Goal: Information Seeking & Learning: Find specific fact

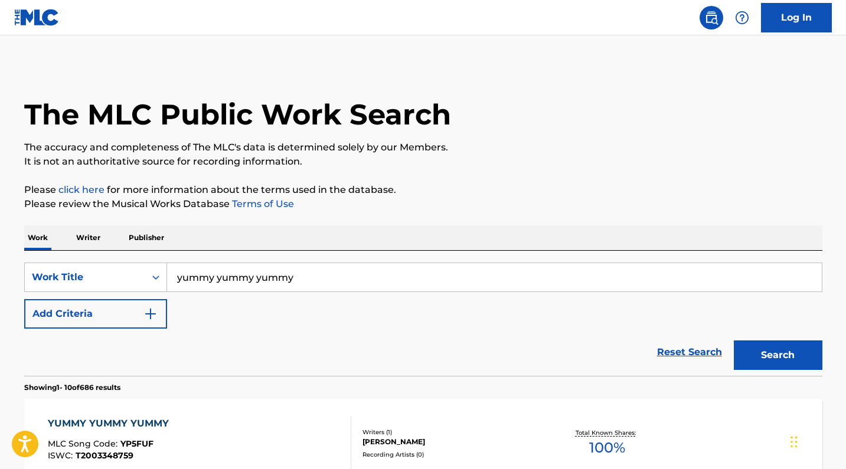
click at [261, 279] on input "yummy yummy yummy" at bounding box center [494, 277] width 654 height 28
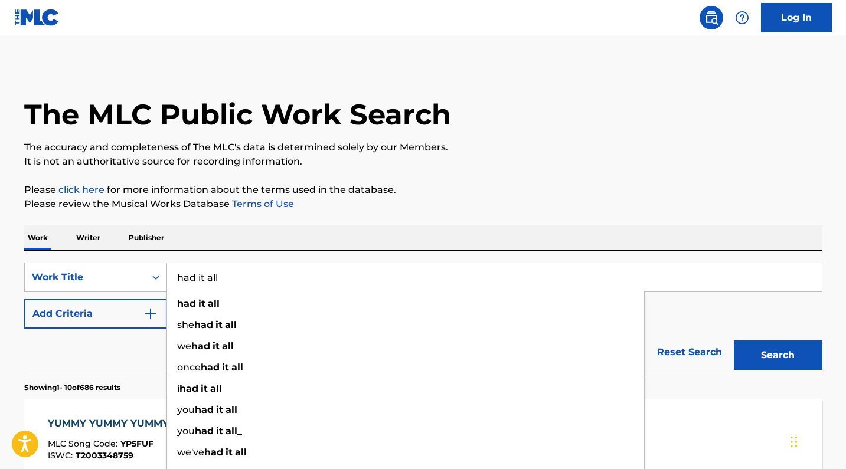
type input "had it all"
click at [476, 204] on p "Please review the Musical Works Database Terms of Use" at bounding box center [423, 204] width 798 height 14
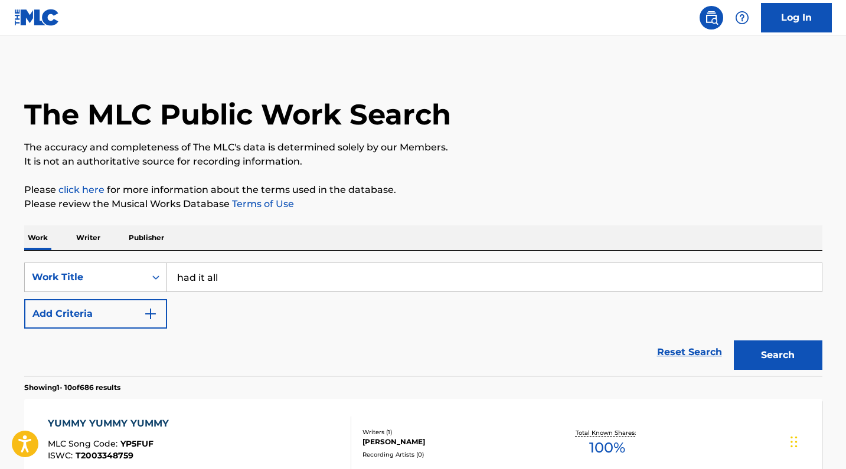
click at [772, 350] on button "Search" at bounding box center [777, 355] width 89 height 30
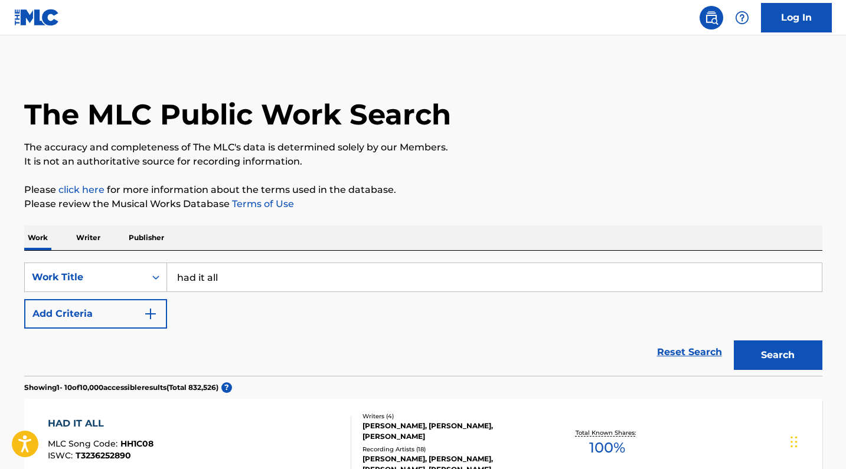
click at [126, 307] on button "Add Criteria" at bounding box center [95, 314] width 143 height 30
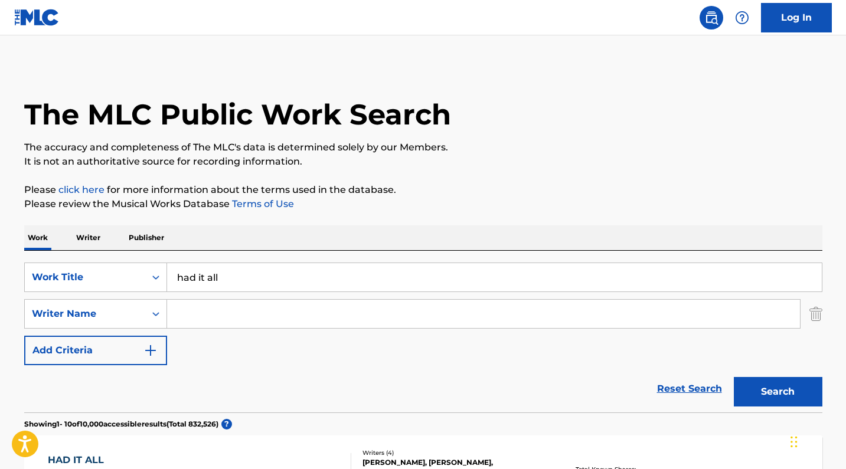
click at [234, 317] on input "Search Form" at bounding box center [483, 314] width 633 height 28
paste input "PADRUM SIADATIAN"
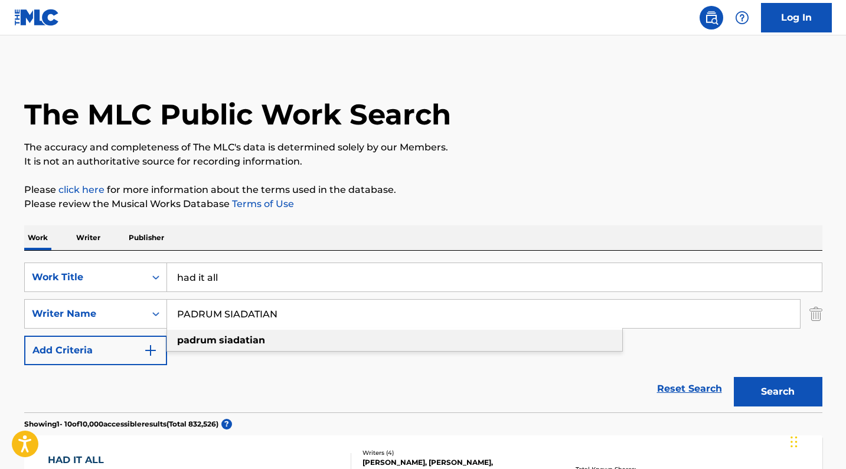
click at [432, 346] on div "padrum siadatian" at bounding box center [394, 340] width 455 height 21
type input "padrum siadatian"
click at [743, 387] on button "Search" at bounding box center [777, 392] width 89 height 30
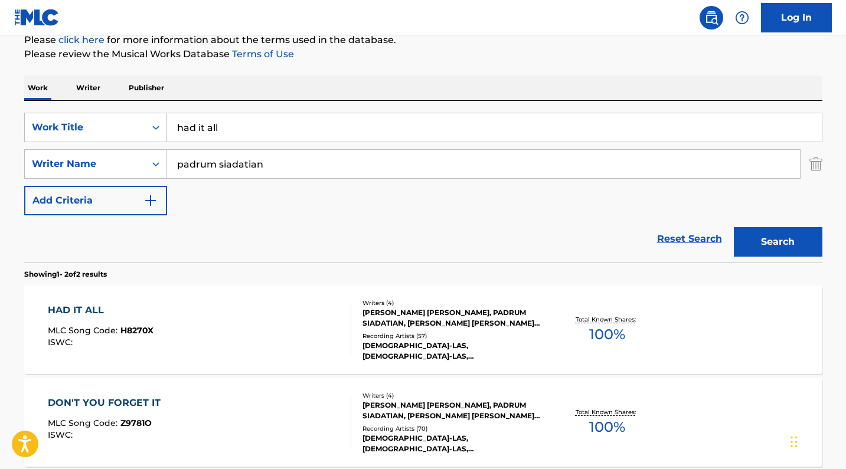
scroll to position [205, 0]
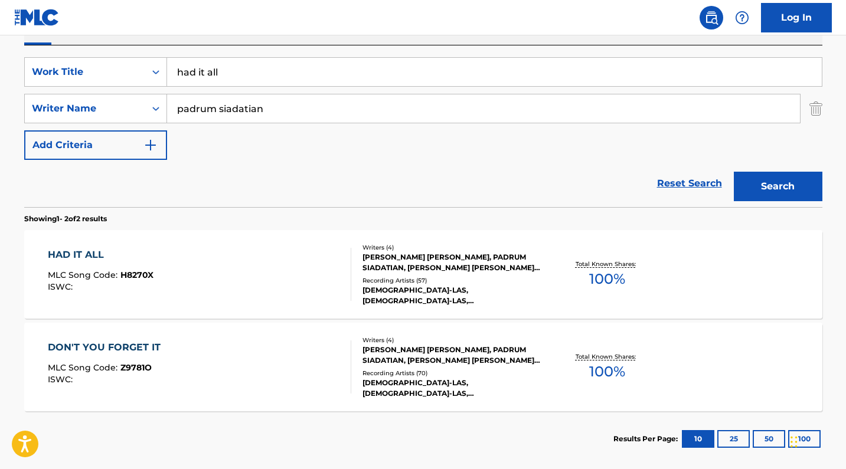
click at [489, 276] on div "Recording Artists ( 57 )" at bounding box center [451, 280] width 178 height 9
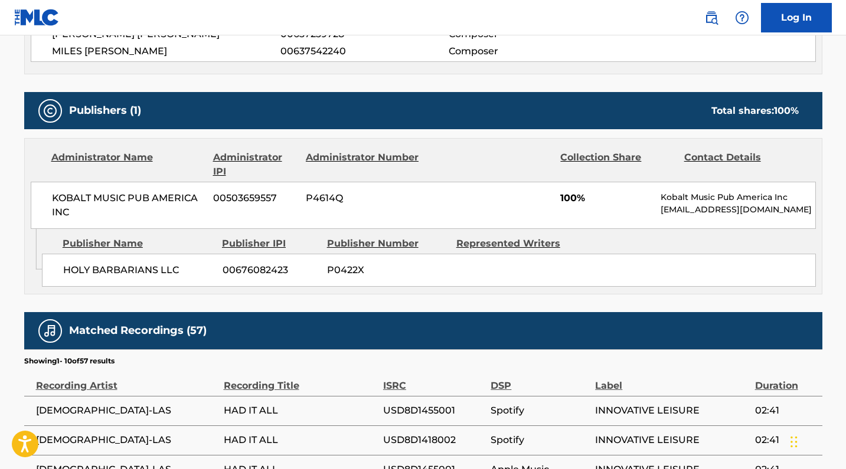
scroll to position [491, 0]
